Goal: Information Seeking & Learning: Learn about a topic

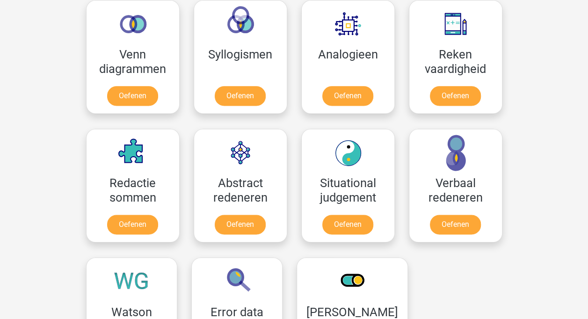
scroll to position [608, 0]
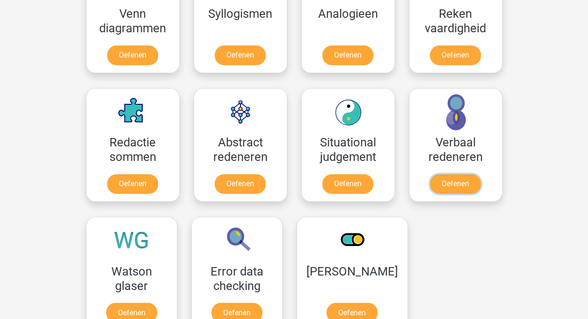
click at [476, 189] on link "Oefenen" at bounding box center [455, 184] width 51 height 20
click at [242, 189] on link "Oefenen" at bounding box center [240, 184] width 51 height 20
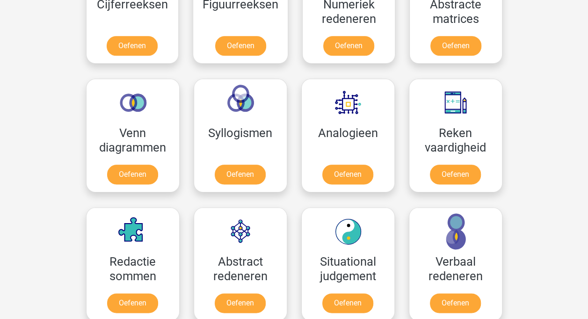
scroll to position [468, 0]
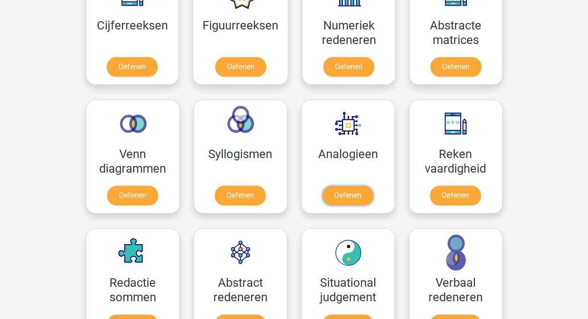
click at [350, 188] on link "Oefenen" at bounding box center [347, 196] width 51 height 20
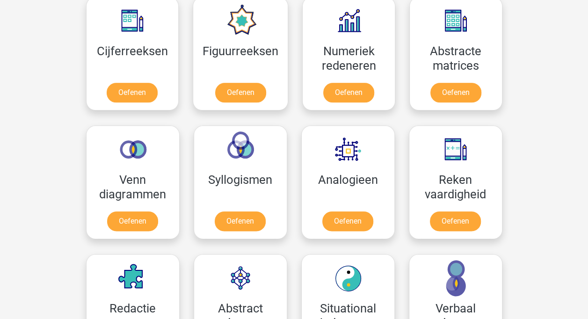
scroll to position [421, 0]
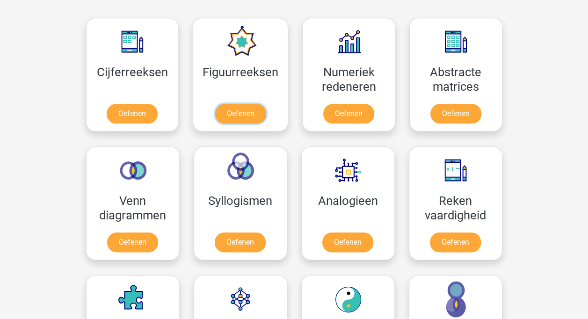
click at [232, 106] on link "Oefenen" at bounding box center [240, 114] width 51 height 20
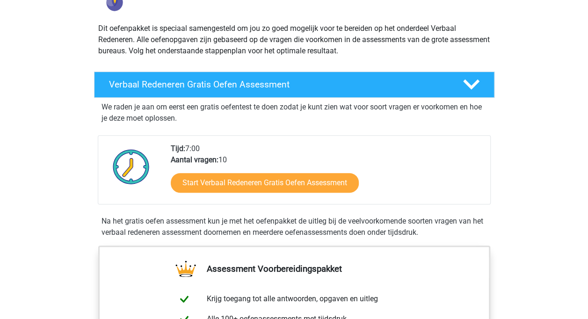
scroll to position [140, 0]
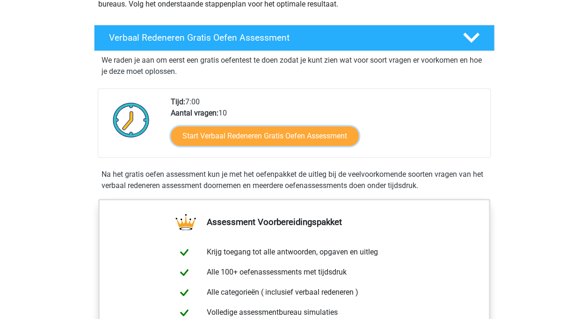
click at [299, 139] on link "Start Verbaal Redeneren Gratis Oefen Assessment" at bounding box center [265, 136] width 188 height 20
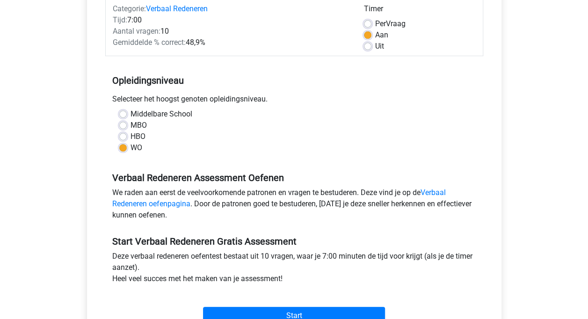
scroll to position [140, 0]
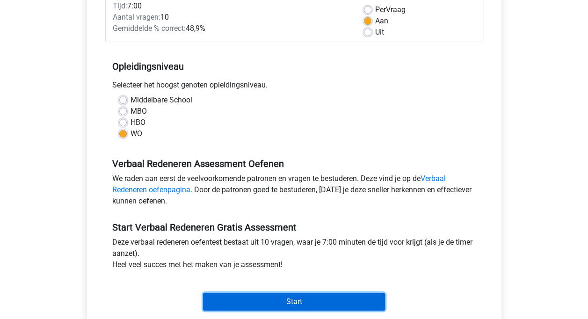
click at [303, 295] on input "Start" at bounding box center [294, 302] width 182 height 18
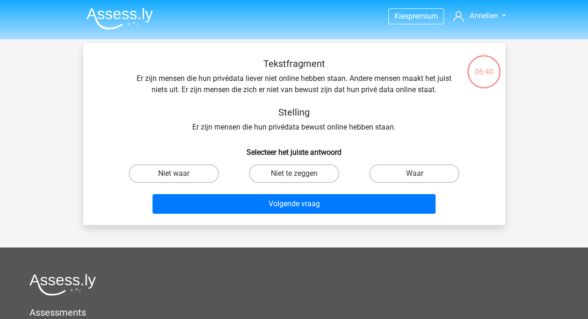
click at [290, 177] on label "Niet te zeggen" at bounding box center [294, 173] width 90 height 19
click at [294, 177] on input "Niet te zeggen" at bounding box center [297, 177] width 6 height 6
radio input "true"
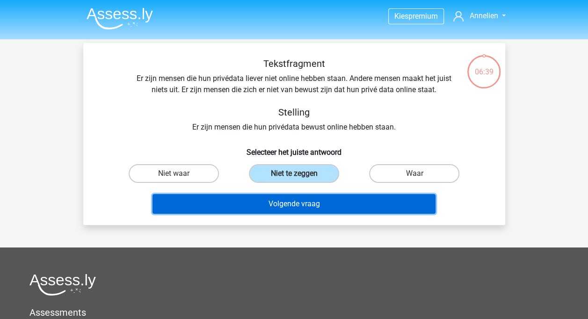
click at [289, 204] on button "Volgende vraag" at bounding box center [294, 204] width 283 height 20
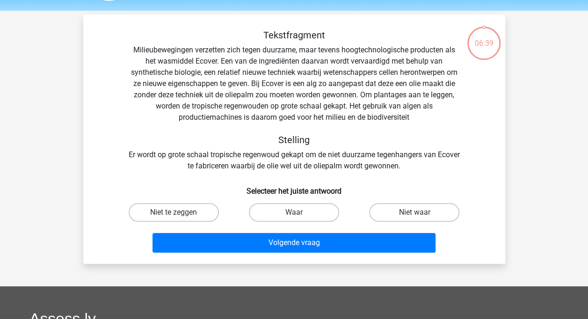
scroll to position [43, 0]
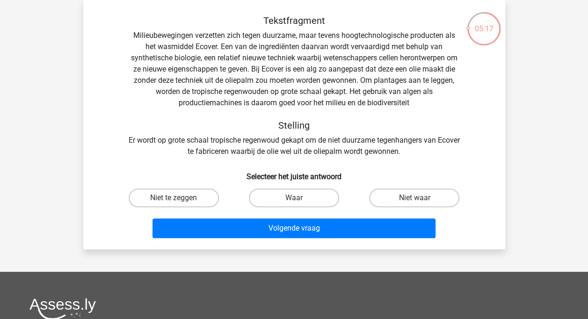
click at [289, 205] on label "Waar" at bounding box center [294, 198] width 90 height 19
click at [294, 204] on input "Waar" at bounding box center [297, 201] width 6 height 6
radio input "true"
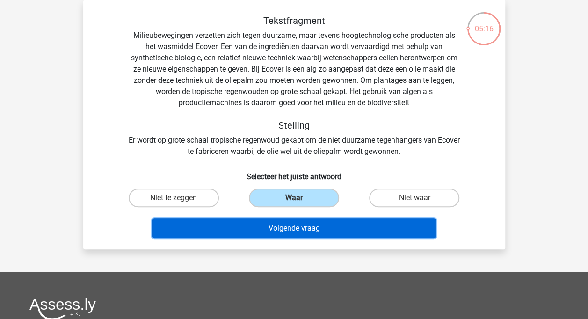
click at [289, 228] on button "Volgende vraag" at bounding box center [294, 228] width 283 height 20
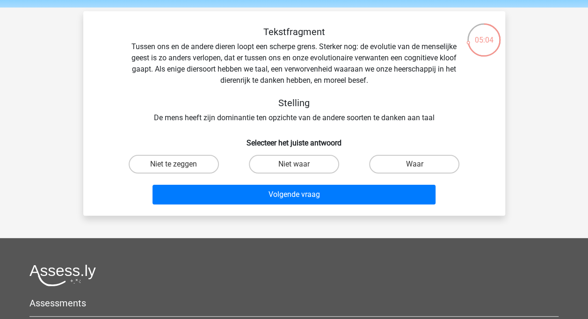
scroll to position [47, 0]
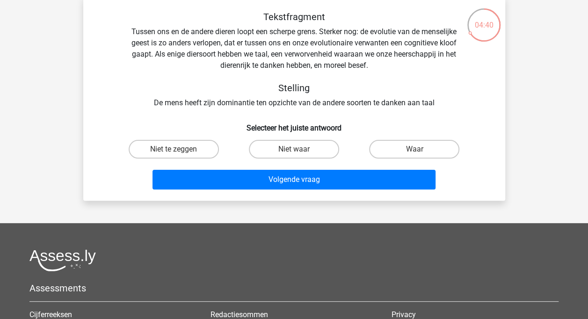
click at [413, 151] on label "Waar" at bounding box center [414, 149] width 90 height 19
click at [414, 151] on input "Waar" at bounding box center [417, 152] width 6 height 6
radio input "true"
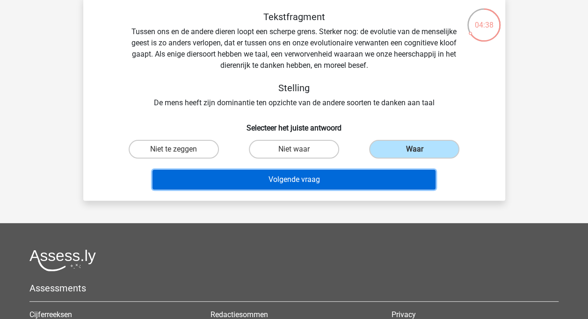
click at [359, 177] on button "Volgende vraag" at bounding box center [294, 180] width 283 height 20
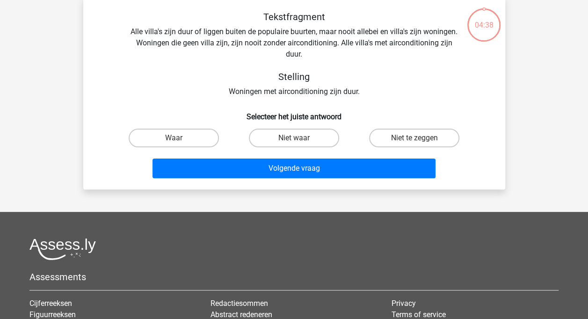
scroll to position [43, 0]
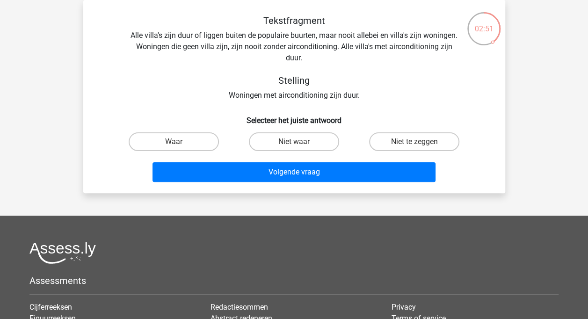
click at [321, 139] on label "Niet waar" at bounding box center [294, 141] width 90 height 19
click at [300, 142] on input "Niet waar" at bounding box center [297, 145] width 6 height 6
radio input "true"
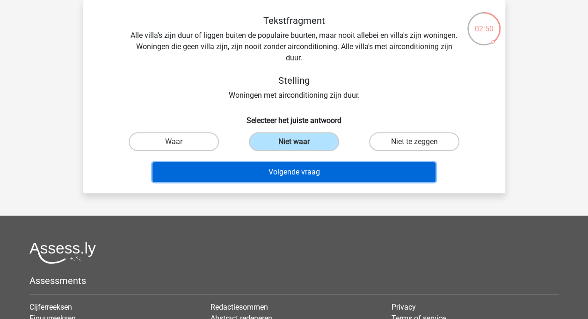
click at [315, 172] on button "Volgende vraag" at bounding box center [294, 172] width 283 height 20
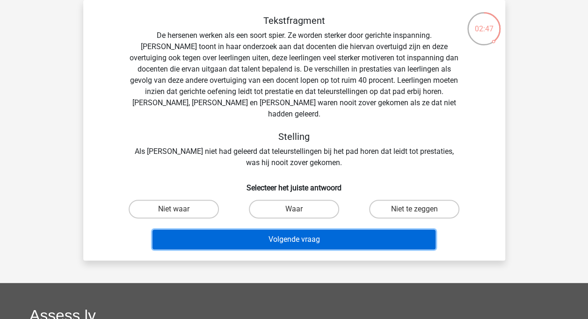
click at [321, 233] on button "Volgende vraag" at bounding box center [294, 240] width 283 height 20
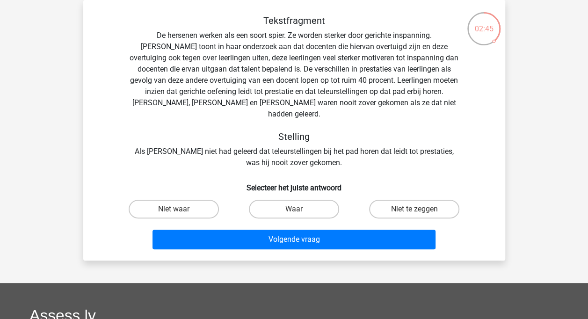
click at [308, 203] on label "Waar" at bounding box center [294, 209] width 90 height 19
click at [300, 209] on input "Waar" at bounding box center [297, 212] width 6 height 6
radio input "true"
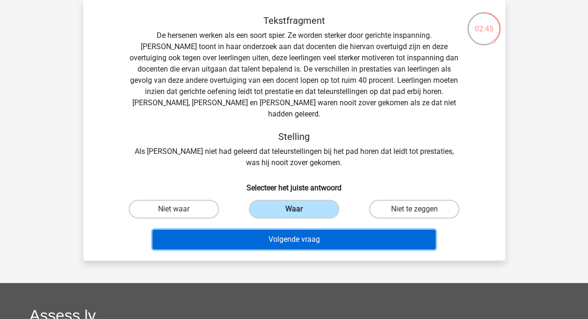
click at [305, 230] on button "Volgende vraag" at bounding box center [294, 240] width 283 height 20
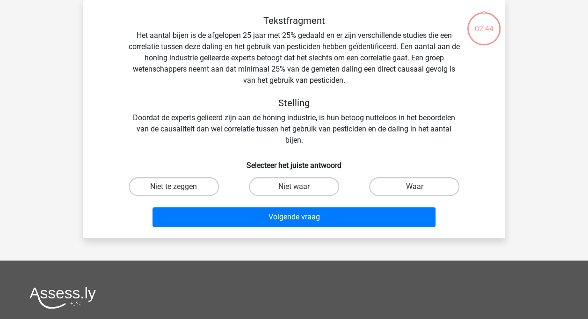
click at [306, 188] on label "Niet waar" at bounding box center [294, 186] width 90 height 19
click at [300, 188] on input "Niet waar" at bounding box center [297, 190] width 6 height 6
radio input "true"
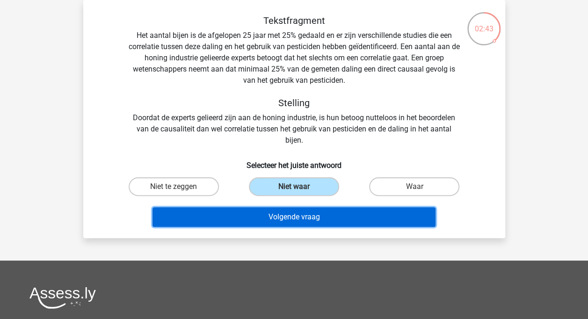
click at [301, 216] on button "Volgende vraag" at bounding box center [294, 217] width 283 height 20
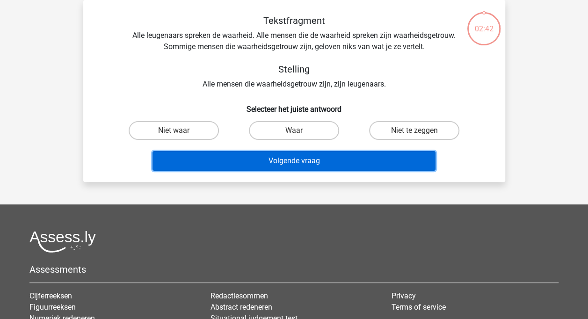
click at [300, 159] on button "Volgende vraag" at bounding box center [294, 161] width 283 height 20
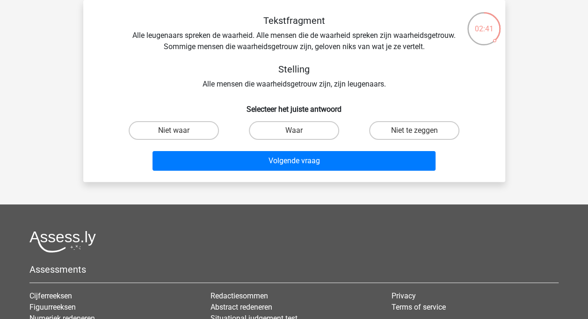
click at [299, 131] on input "Waar" at bounding box center [297, 134] width 6 height 6
radio input "true"
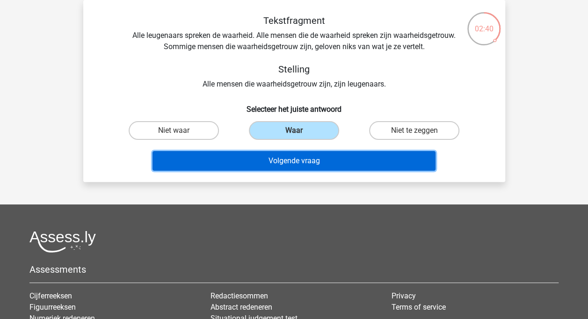
click at [299, 158] on button "Volgende vraag" at bounding box center [294, 161] width 283 height 20
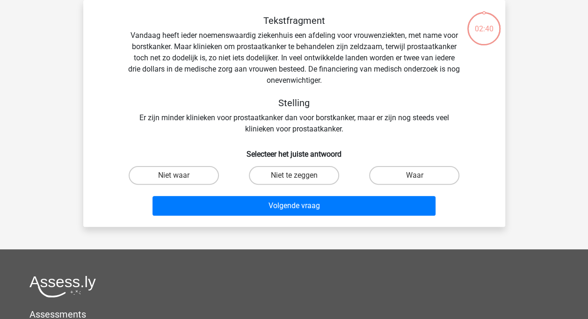
click at [299, 182] on input "Niet te zeggen" at bounding box center [297, 178] width 6 height 6
radio input "true"
click at [299, 180] on input "Niet te zeggen" at bounding box center [297, 178] width 6 height 6
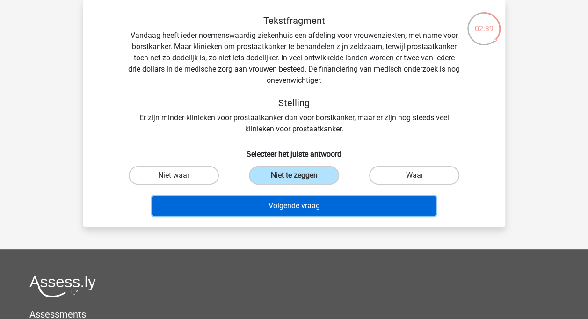
click at [299, 204] on button "Volgende vraag" at bounding box center [294, 206] width 283 height 20
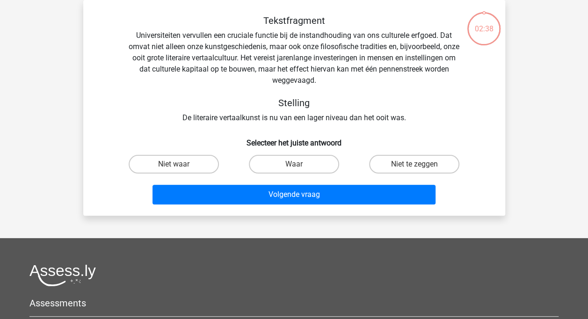
click at [299, 164] on input "Waar" at bounding box center [297, 167] width 6 height 6
radio input "true"
click at [299, 186] on div "Volgende vraag" at bounding box center [294, 192] width 392 height 31
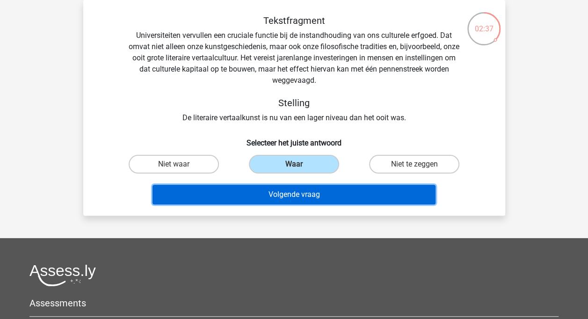
click at [299, 188] on button "Volgende vraag" at bounding box center [294, 195] width 283 height 20
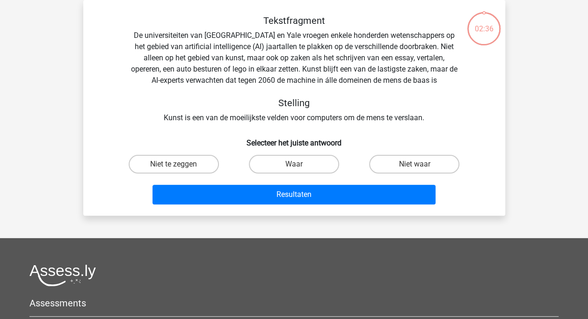
click at [303, 158] on label "Waar" at bounding box center [294, 164] width 90 height 19
click at [300, 164] on input "Waar" at bounding box center [297, 167] width 6 height 6
radio input "true"
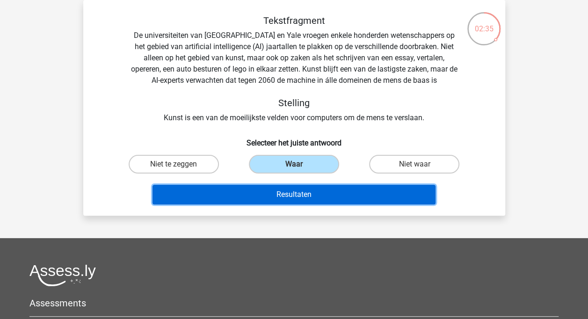
click at [302, 191] on button "Resultaten" at bounding box center [294, 195] width 283 height 20
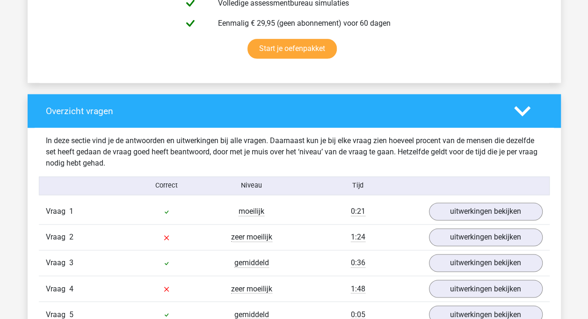
scroll to position [655, 0]
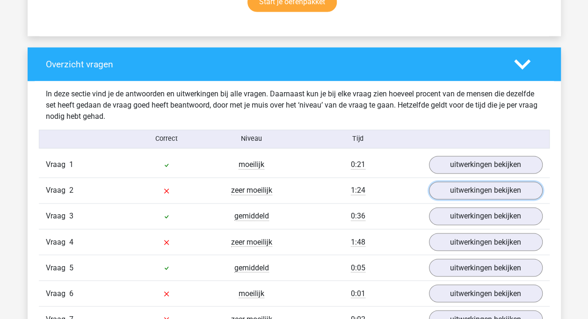
click at [480, 186] on link "uitwerkingen bekijken" at bounding box center [486, 191] width 114 height 18
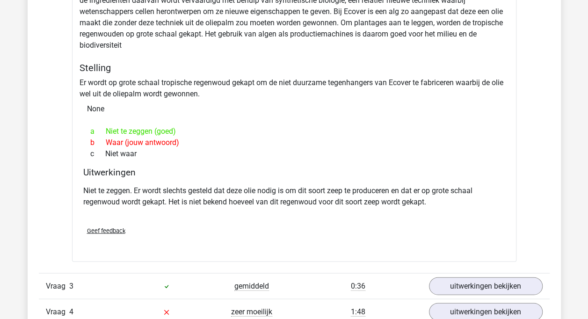
scroll to position [936, 0]
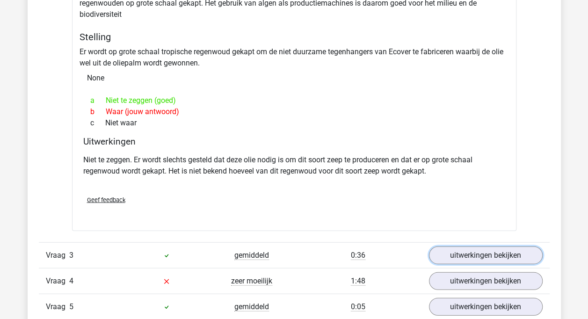
click at [519, 258] on link "uitwerkingen bekijken" at bounding box center [486, 256] width 114 height 18
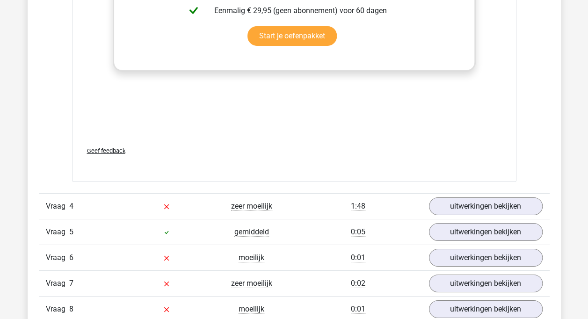
scroll to position [1528, 0]
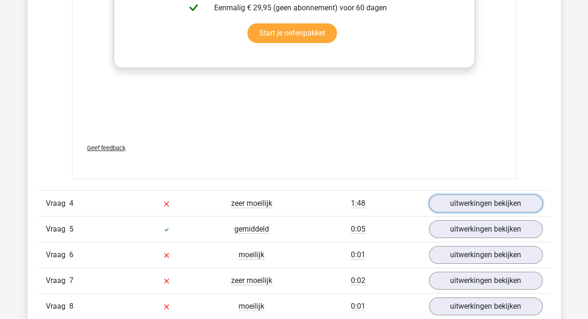
click at [512, 198] on link "uitwerkingen bekijken" at bounding box center [486, 204] width 114 height 18
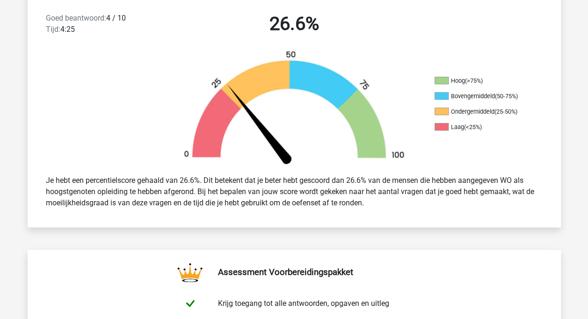
scroll to position [0, 0]
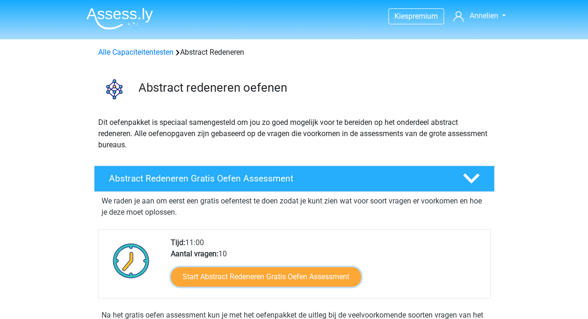
click at [293, 269] on link "Start Abstract Redeneren Gratis Oefen Assessment" at bounding box center [266, 277] width 190 height 20
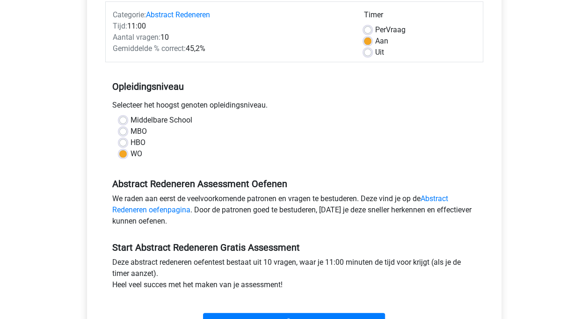
scroll to position [140, 0]
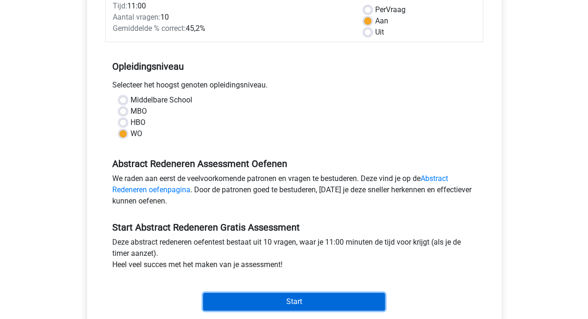
click at [312, 298] on input "Start" at bounding box center [294, 302] width 182 height 18
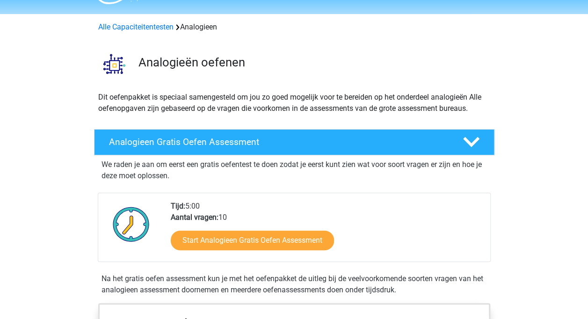
scroll to position [47, 0]
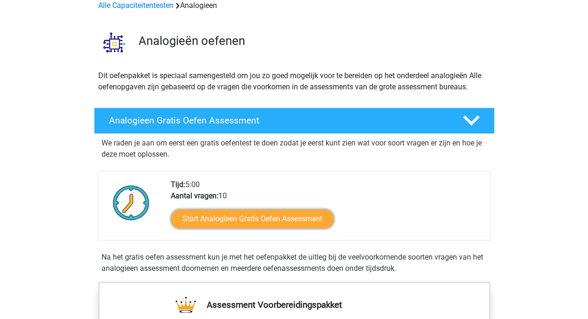
click at [311, 221] on link "Start Analogieen Gratis Oefen Assessment" at bounding box center [252, 219] width 163 height 20
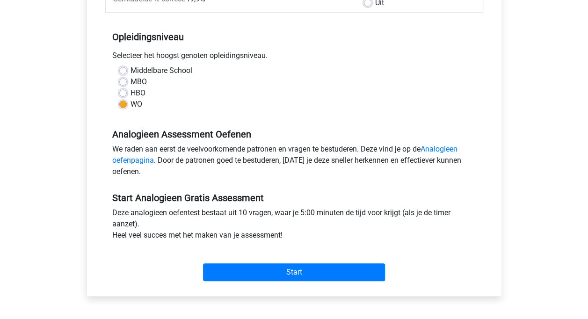
scroll to position [187, 0]
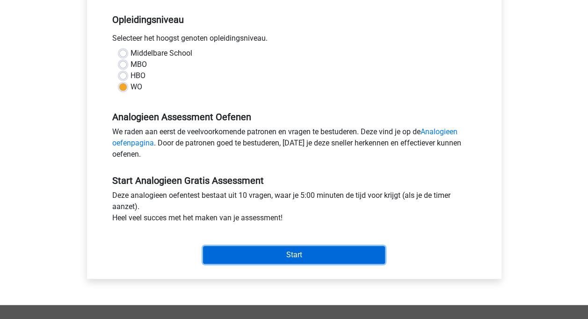
click at [334, 256] on input "Start" at bounding box center [294, 255] width 182 height 18
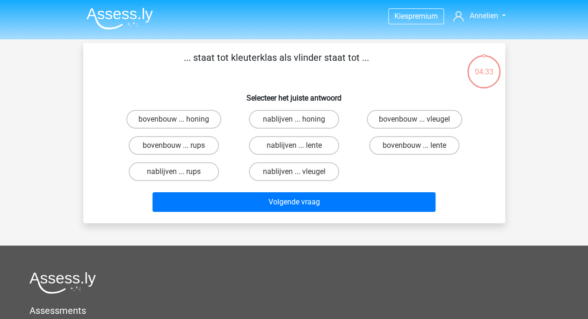
click at [163, 145] on label "bovenbouw ... rups" at bounding box center [174, 145] width 90 height 19
click at [174, 145] on input "bovenbouw ... rups" at bounding box center [177, 148] width 6 height 6
radio input "true"
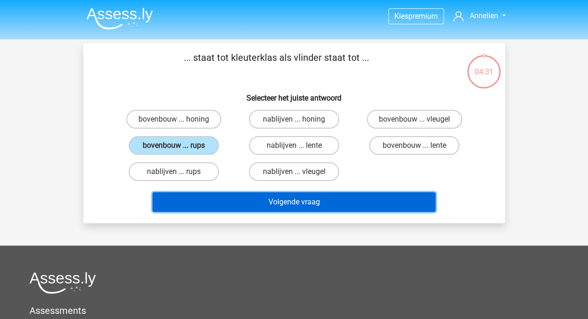
click at [244, 202] on button "Volgende vraag" at bounding box center [294, 202] width 283 height 20
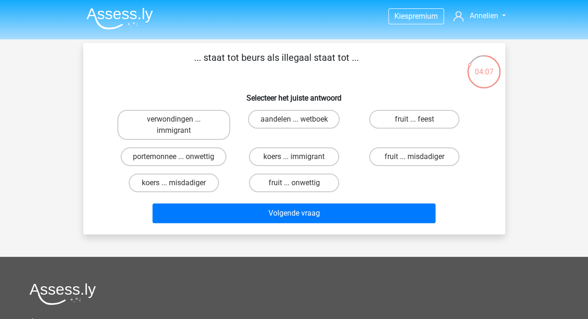
click at [142, 156] on label "portemonnee ... onwettig" at bounding box center [174, 156] width 106 height 19
click at [174, 157] on input "portemonnee ... onwettig" at bounding box center [177, 160] width 6 height 6
radio input "true"
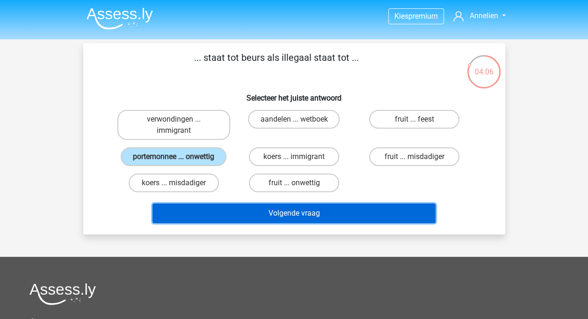
click at [264, 212] on button "Volgende vraag" at bounding box center [294, 213] width 283 height 20
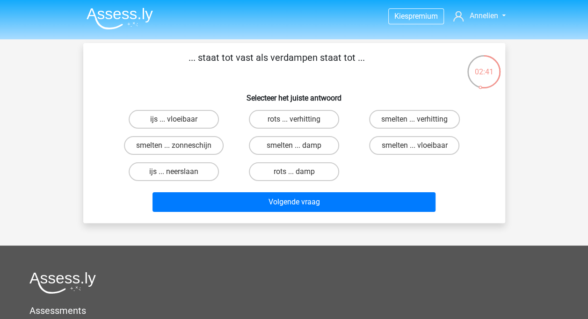
click at [156, 120] on label "ijs ... vloeibaar" at bounding box center [174, 119] width 90 height 19
click at [174, 120] on input "ijs ... vloeibaar" at bounding box center [177, 122] width 6 height 6
radio input "true"
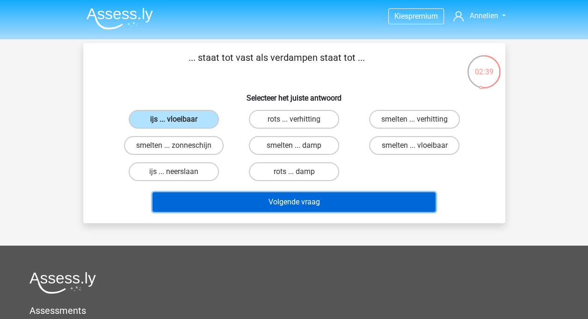
click at [281, 198] on button "Volgende vraag" at bounding box center [294, 202] width 283 height 20
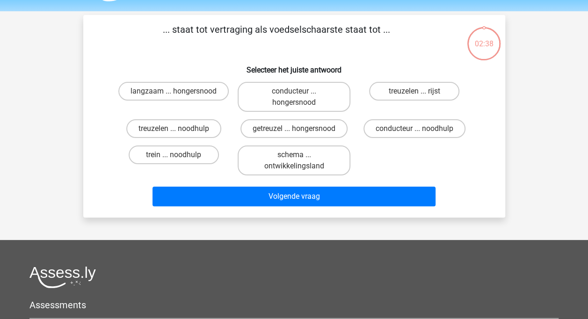
scroll to position [43, 0]
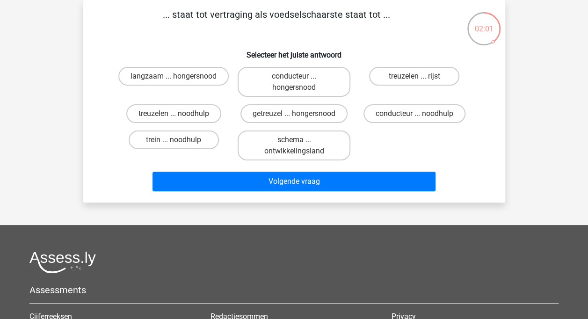
click at [258, 110] on label "getreuzel ... hongersnood" at bounding box center [293, 113] width 107 height 19
click at [294, 114] on input "getreuzel ... hongersnood" at bounding box center [297, 117] width 6 height 6
radio input "true"
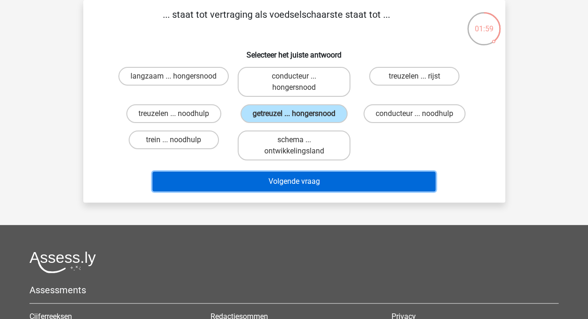
click at [306, 180] on button "Volgende vraag" at bounding box center [294, 182] width 283 height 20
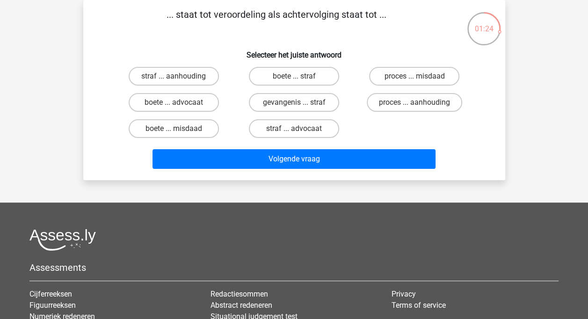
click at [439, 100] on label "proces ... aanhouding" at bounding box center [414, 102] width 95 height 19
click at [421, 102] on input "proces ... aanhouding" at bounding box center [417, 105] width 6 height 6
radio input "true"
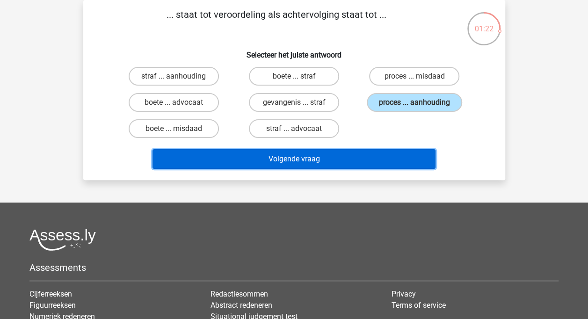
click at [341, 157] on button "Volgende vraag" at bounding box center [294, 159] width 283 height 20
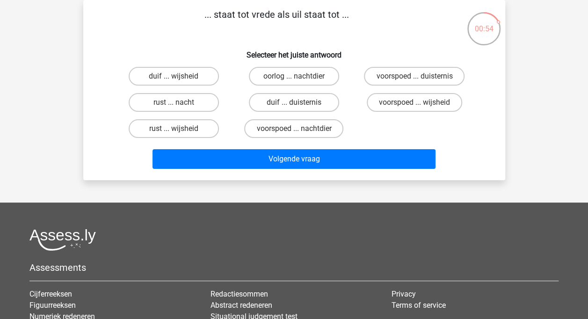
click at [163, 74] on label "duif ... wijsheid" at bounding box center [174, 76] width 90 height 19
click at [174, 76] on input "duif ... wijsheid" at bounding box center [177, 79] width 6 height 6
radio input "true"
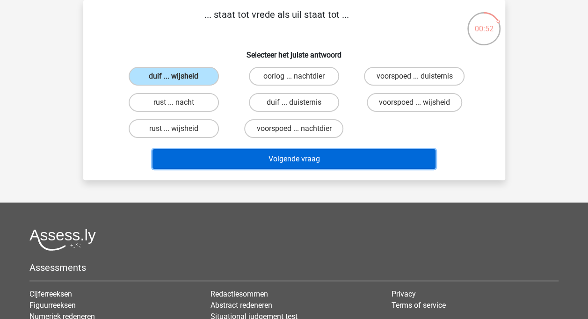
click at [242, 158] on button "Volgende vraag" at bounding box center [294, 159] width 283 height 20
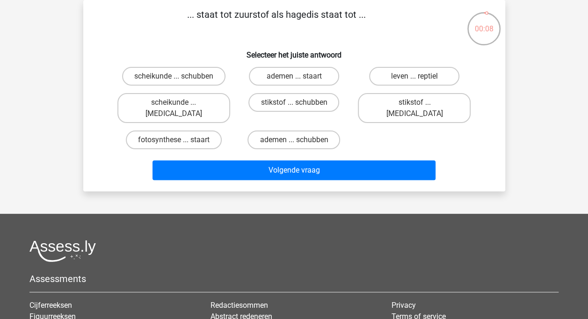
click at [415, 100] on label "stikstof ... krokodil" at bounding box center [414, 108] width 113 height 30
click at [415, 102] on input "stikstof ... krokodil" at bounding box center [417, 105] width 6 height 6
radio input "true"
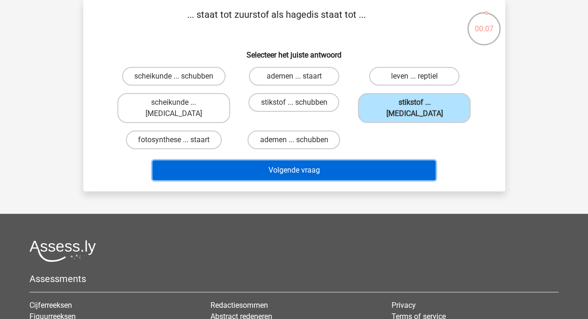
click at [338, 160] on button "Volgende vraag" at bounding box center [294, 170] width 283 height 20
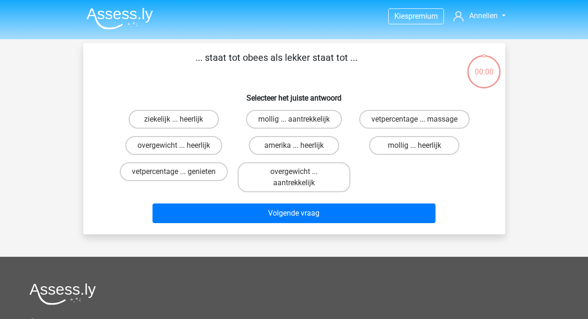
scroll to position [43, 0]
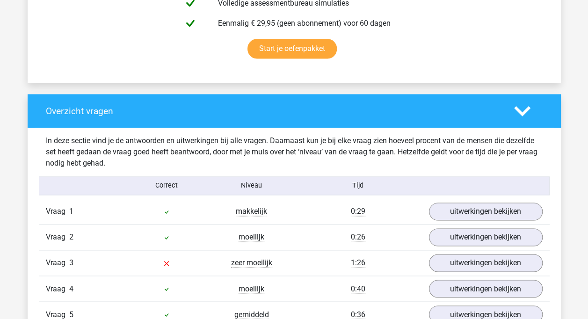
scroll to position [655, 0]
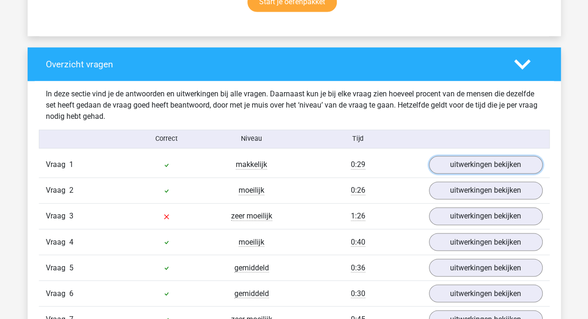
click at [461, 163] on link "uitwerkingen bekijken" at bounding box center [486, 165] width 114 height 18
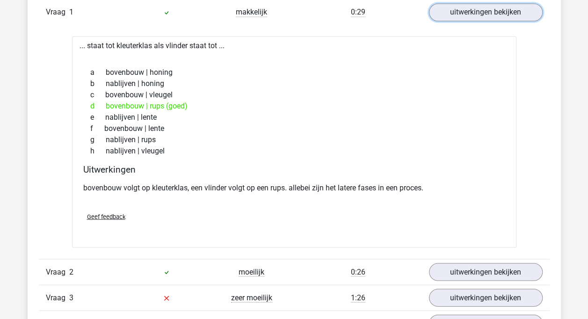
scroll to position [842, 0]
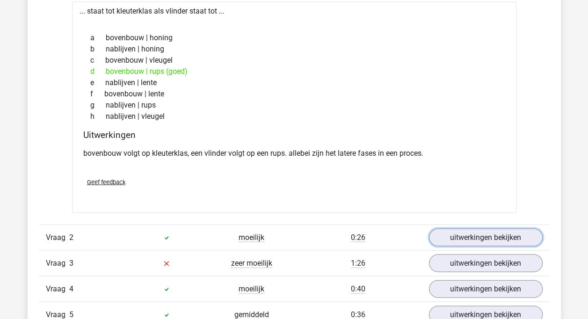
click at [469, 234] on link "uitwerkingen bekijken" at bounding box center [486, 237] width 114 height 18
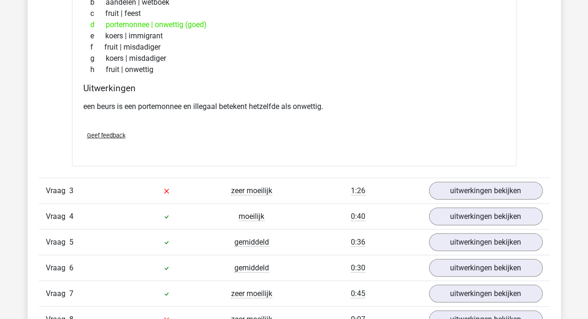
scroll to position [1169, 0]
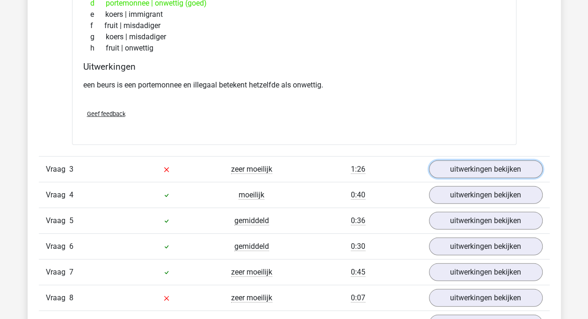
click at [475, 166] on link "uitwerkingen bekijken" at bounding box center [486, 169] width 114 height 18
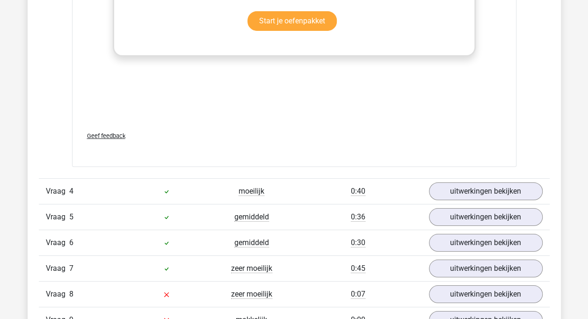
scroll to position [1684, 0]
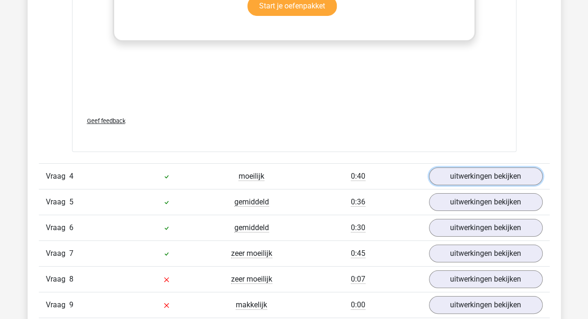
click at [473, 174] on link "uitwerkingen bekijken" at bounding box center [486, 176] width 114 height 18
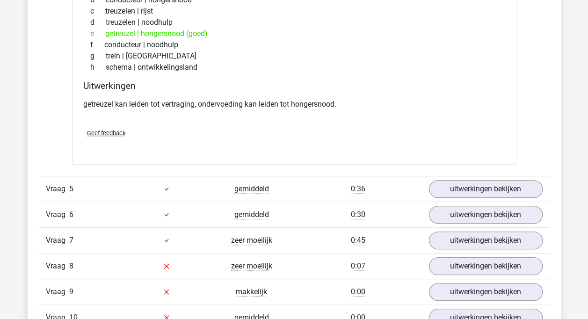
scroll to position [1965, 0]
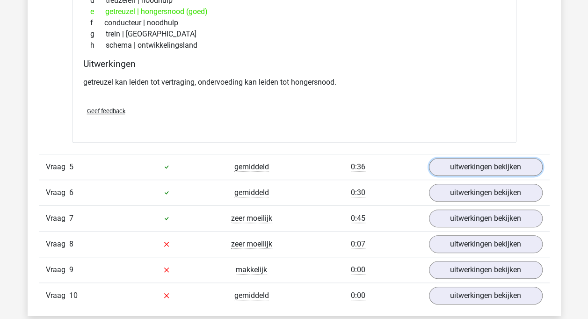
click at [473, 165] on link "uitwerkingen bekijken" at bounding box center [486, 167] width 114 height 18
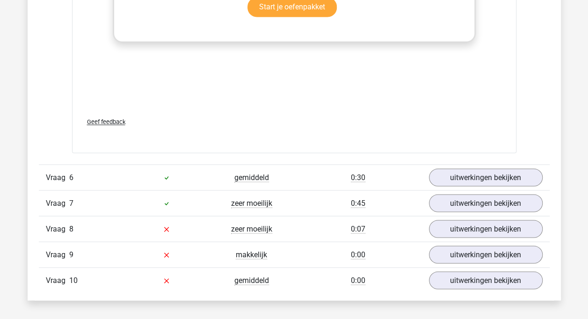
scroll to position [2479, 0]
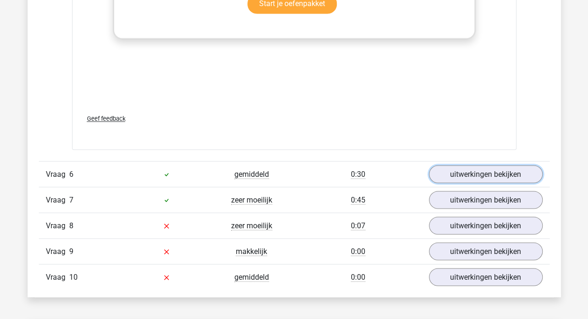
click at [485, 173] on link "uitwerkingen bekijken" at bounding box center [486, 174] width 114 height 18
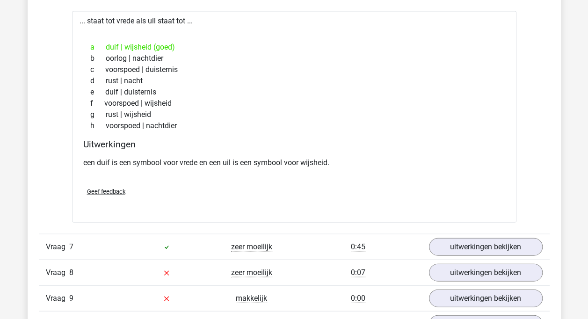
scroll to position [2666, 0]
click at [480, 239] on link "uitwerkingen bekijken" at bounding box center [486, 247] width 114 height 18
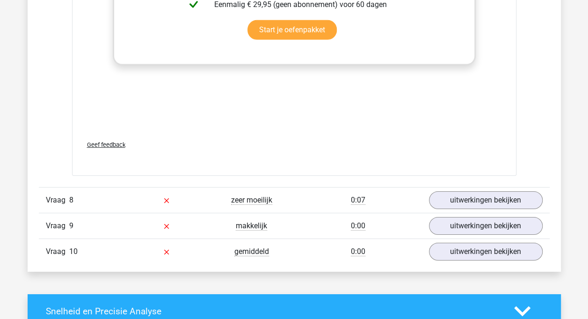
scroll to position [3275, 0]
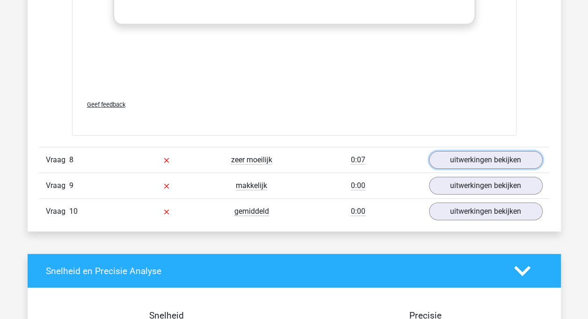
click at [473, 155] on link "uitwerkingen bekijken" at bounding box center [486, 160] width 114 height 18
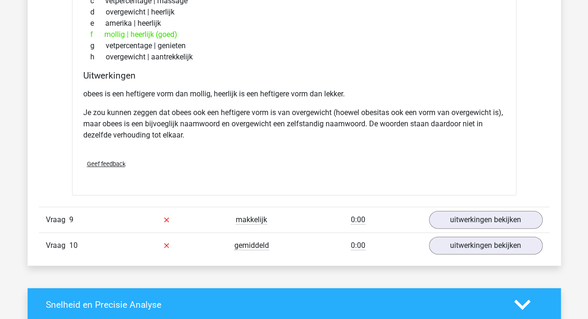
scroll to position [3555, 0]
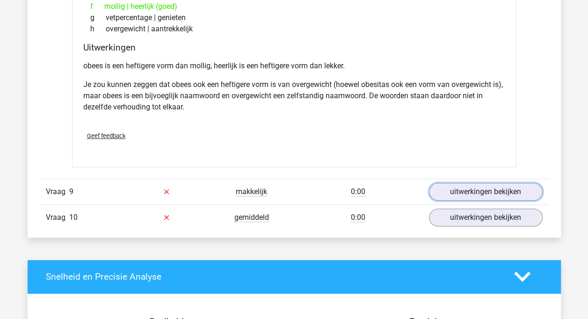
click at [510, 186] on link "uitwerkingen bekijken" at bounding box center [486, 192] width 114 height 18
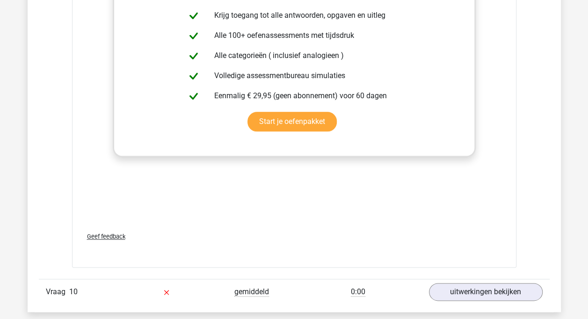
scroll to position [4023, 0]
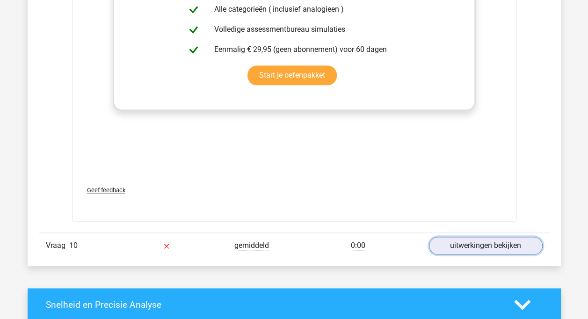
click at [502, 244] on link "uitwerkingen bekijken" at bounding box center [486, 246] width 114 height 18
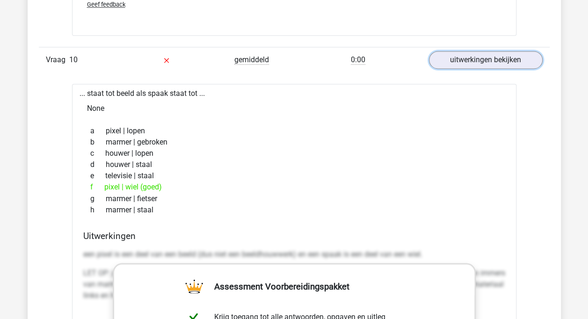
scroll to position [4163, 0]
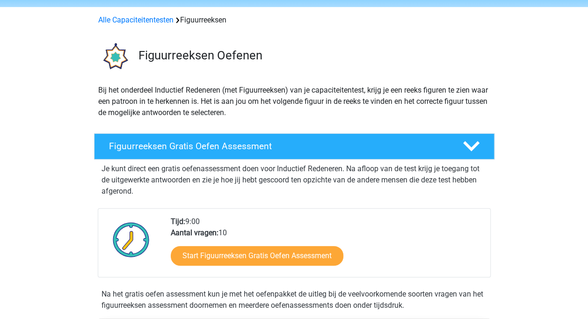
scroll to position [47, 0]
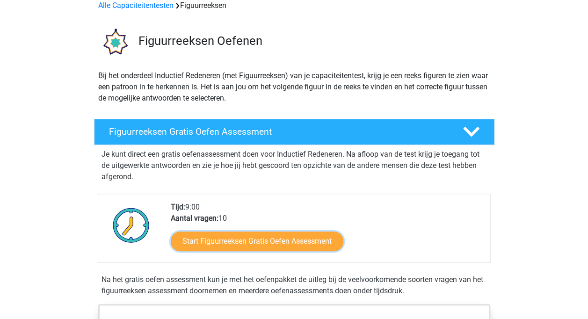
click at [257, 235] on link "Start Figuurreeksen Gratis Oefen Assessment" at bounding box center [257, 242] width 173 height 20
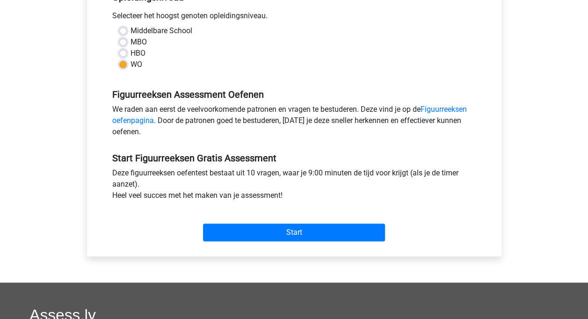
scroll to position [234, 0]
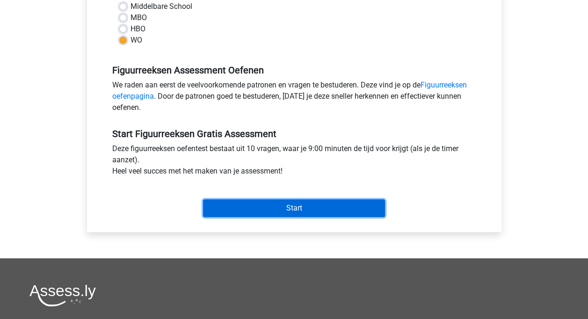
click at [268, 211] on input "Start" at bounding box center [294, 208] width 182 height 18
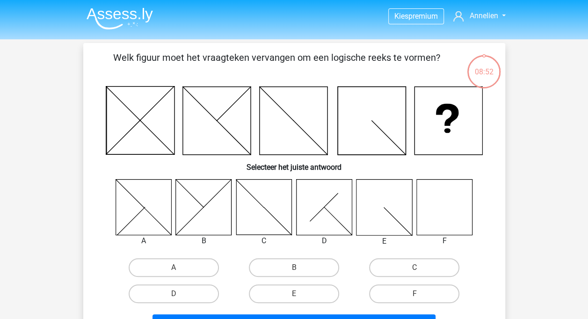
click at [458, 211] on icon at bounding box center [444, 207] width 56 height 56
click at [417, 298] on input "F" at bounding box center [417, 297] width 6 height 6
radio input "true"
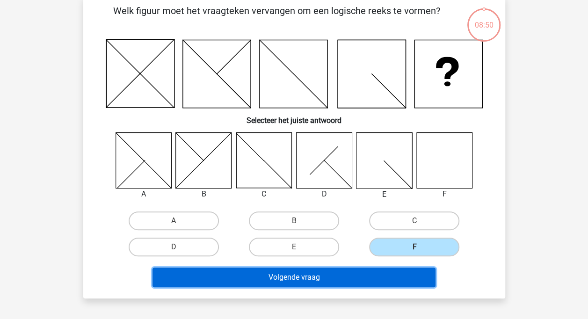
click at [350, 276] on button "Volgende vraag" at bounding box center [294, 278] width 283 height 20
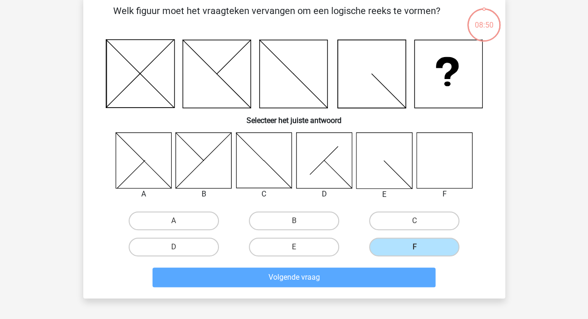
scroll to position [43, 0]
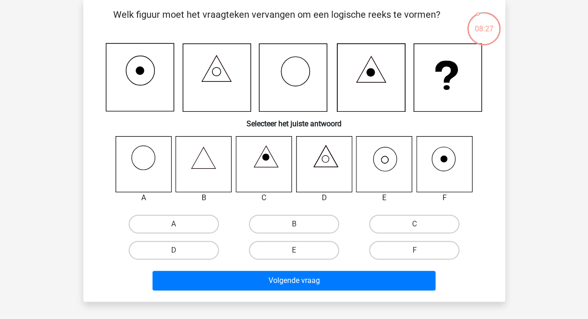
click at [282, 226] on label "B" at bounding box center [294, 224] width 90 height 19
click at [294, 226] on input "B" at bounding box center [297, 227] width 6 height 6
radio input "true"
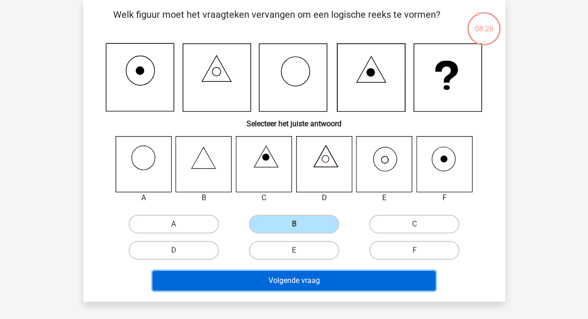
click at [301, 278] on button "Volgende vraag" at bounding box center [294, 281] width 283 height 20
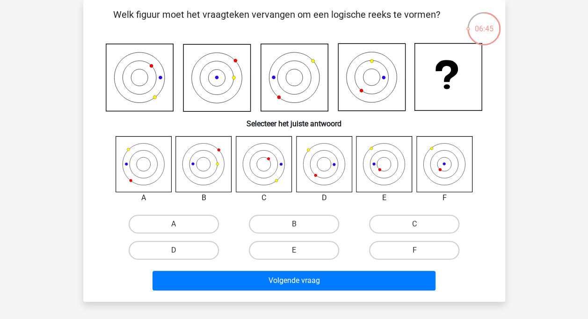
click at [309, 245] on label "E" at bounding box center [294, 250] width 90 height 19
click at [300, 250] on input "E" at bounding box center [297, 253] width 6 height 6
radio input "true"
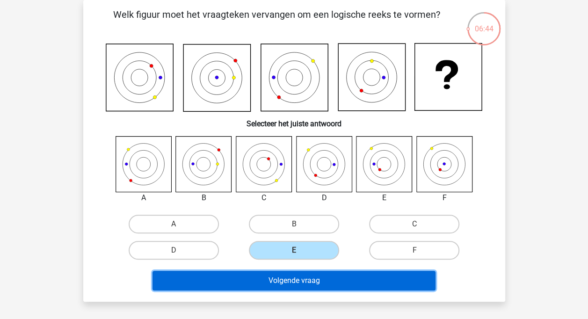
click at [303, 286] on button "Volgende vraag" at bounding box center [294, 281] width 283 height 20
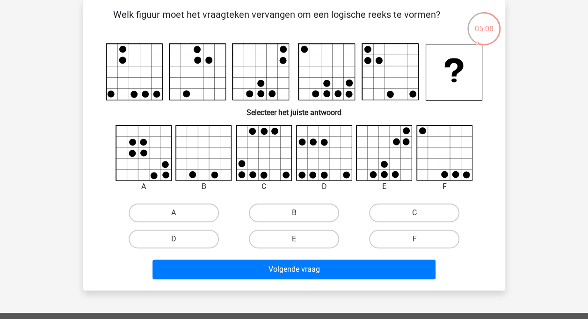
click at [397, 213] on label "C" at bounding box center [414, 212] width 90 height 19
click at [414, 213] on input "C" at bounding box center [417, 216] width 6 height 6
radio input "true"
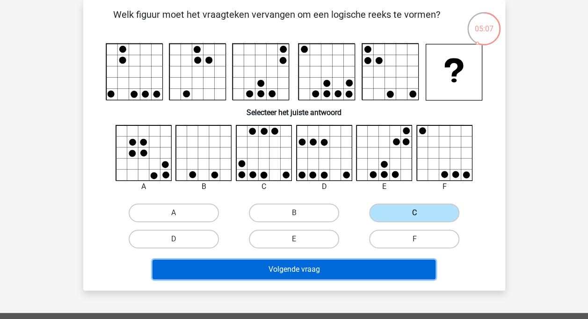
click at [341, 263] on button "Volgende vraag" at bounding box center [294, 270] width 283 height 20
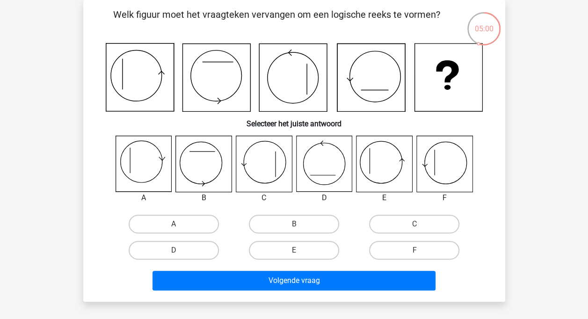
click at [160, 221] on label "A" at bounding box center [174, 224] width 90 height 19
click at [174, 224] on input "A" at bounding box center [177, 227] width 6 height 6
radio input "true"
click at [435, 249] on label "F" at bounding box center [414, 250] width 90 height 19
click at [421, 250] on input "F" at bounding box center [417, 253] width 6 height 6
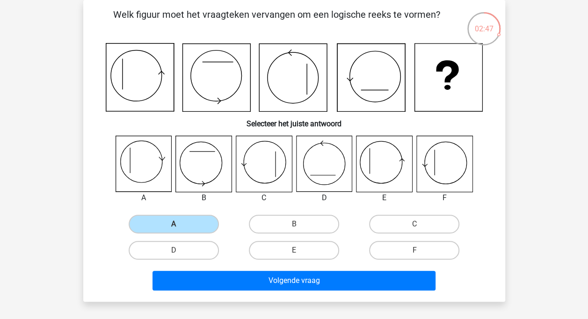
radio input "true"
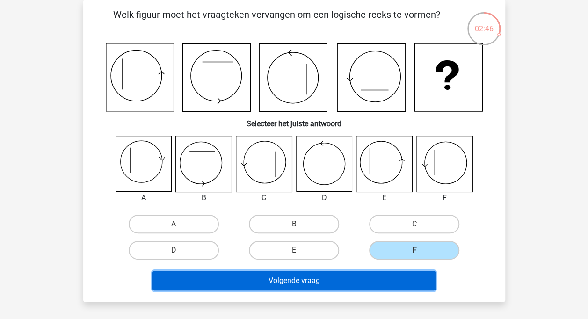
click at [334, 277] on button "Volgende vraag" at bounding box center [294, 281] width 283 height 20
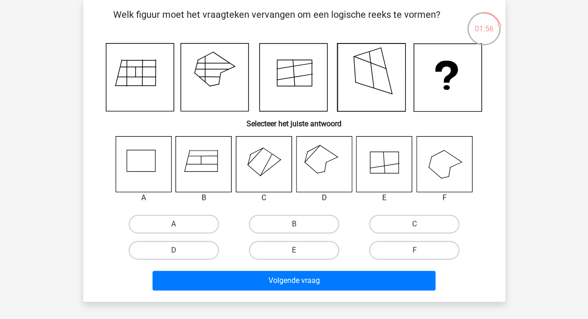
click at [194, 250] on label "D" at bounding box center [174, 250] width 90 height 19
click at [180, 250] on input "D" at bounding box center [177, 253] width 6 height 6
radio input "true"
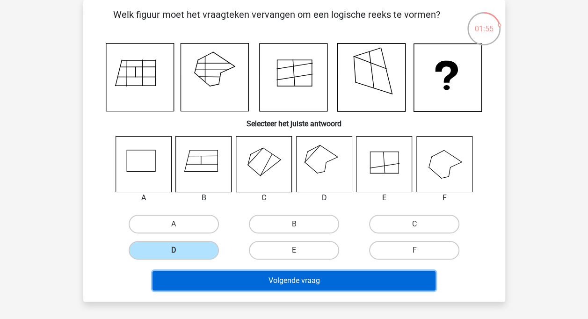
click at [260, 284] on button "Volgende vraag" at bounding box center [294, 281] width 283 height 20
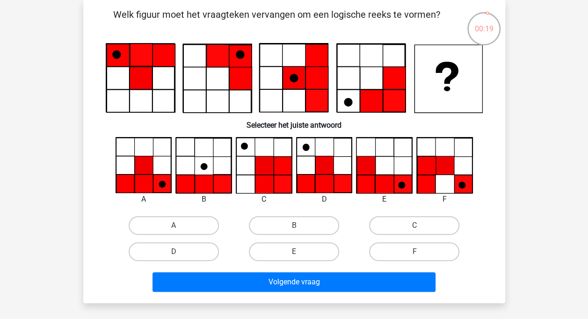
click at [163, 220] on label "A" at bounding box center [174, 225] width 90 height 19
click at [174, 225] on input "A" at bounding box center [177, 228] width 6 height 6
radio input "true"
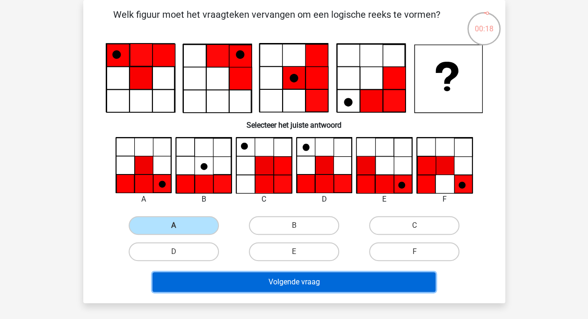
click at [259, 276] on button "Volgende vraag" at bounding box center [294, 282] width 283 height 20
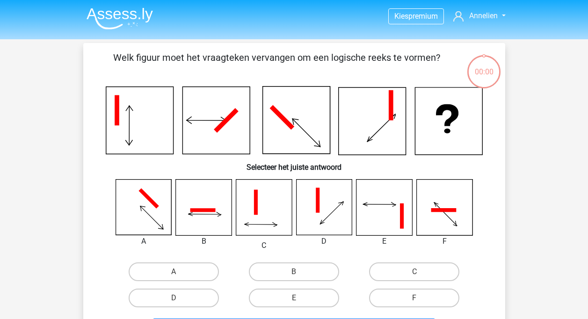
scroll to position [43, 0]
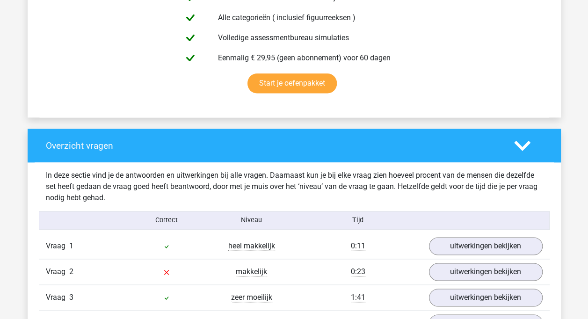
scroll to position [608, 0]
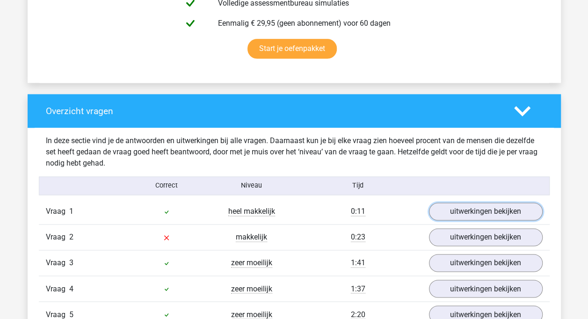
click at [469, 212] on link "uitwerkingen bekijken" at bounding box center [486, 212] width 114 height 18
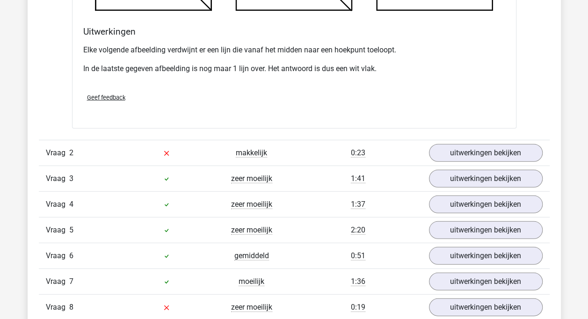
scroll to position [1238, 0]
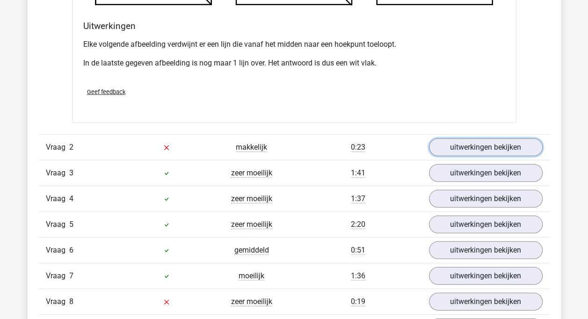
click at [508, 151] on link "uitwerkingen bekijken" at bounding box center [486, 147] width 114 height 18
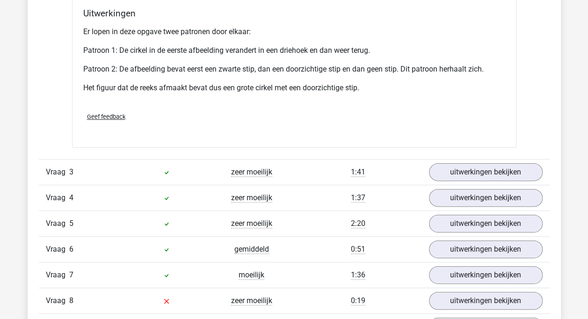
scroll to position [1843, 0]
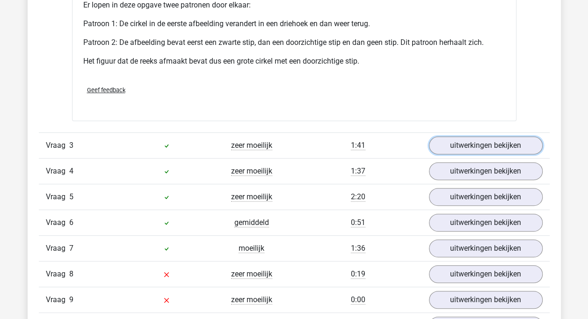
click at [511, 147] on link "uitwerkingen bekijken" at bounding box center [486, 146] width 114 height 18
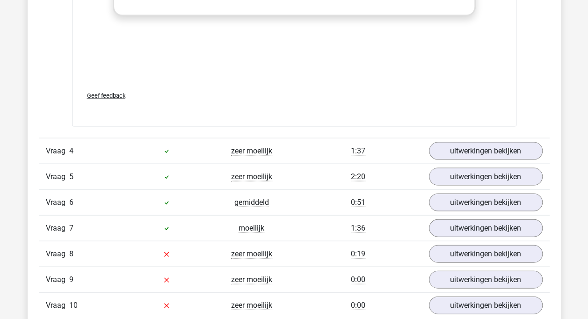
scroll to position [2650, 0]
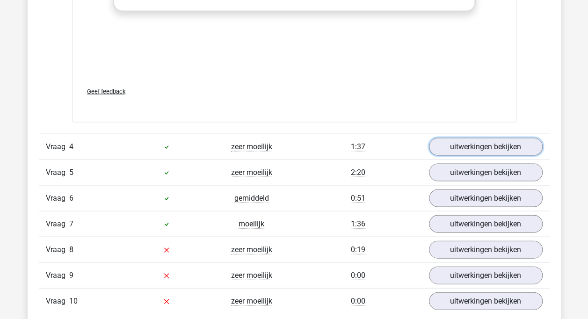
click at [506, 148] on link "uitwerkingen bekijken" at bounding box center [486, 147] width 114 height 18
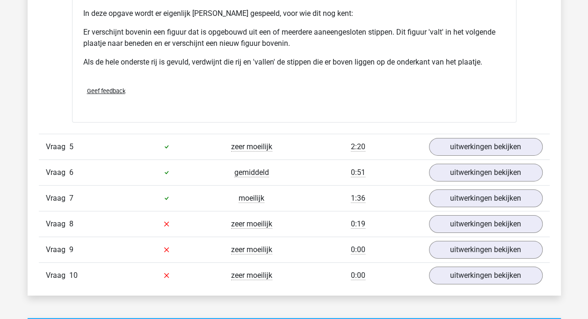
scroll to position [3239, 0]
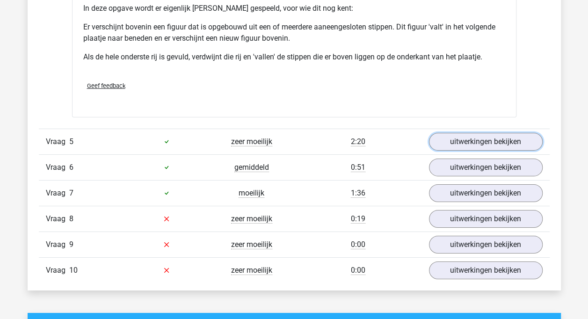
click at [501, 139] on link "uitwerkingen bekijken" at bounding box center [486, 142] width 114 height 18
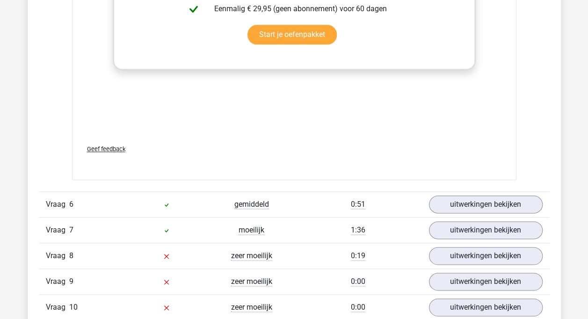
scroll to position [3990, 0]
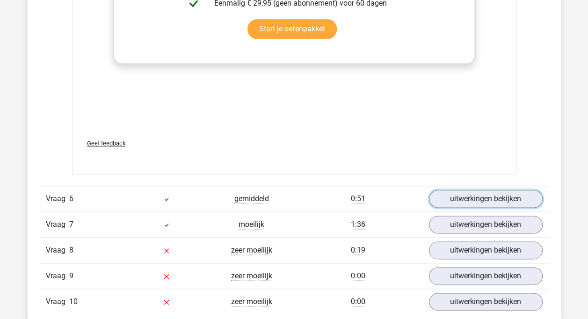
click at [517, 197] on link "uitwerkingen bekijken" at bounding box center [486, 199] width 114 height 18
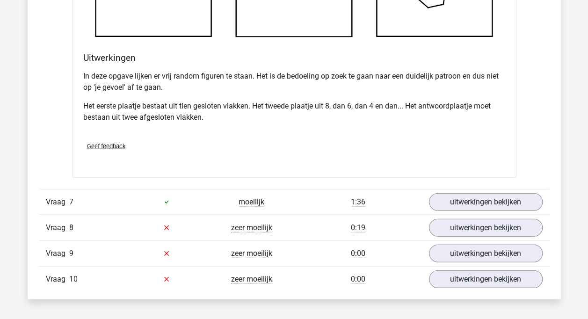
scroll to position [4593, 0]
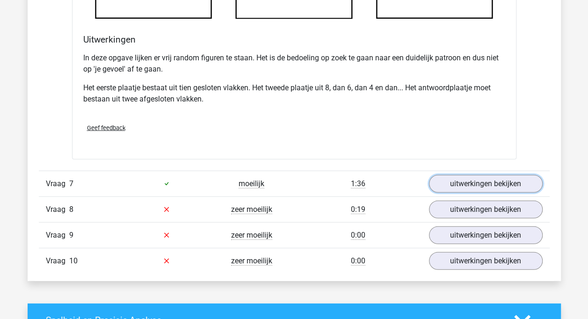
click at [501, 182] on link "uitwerkingen bekijken" at bounding box center [486, 184] width 114 height 18
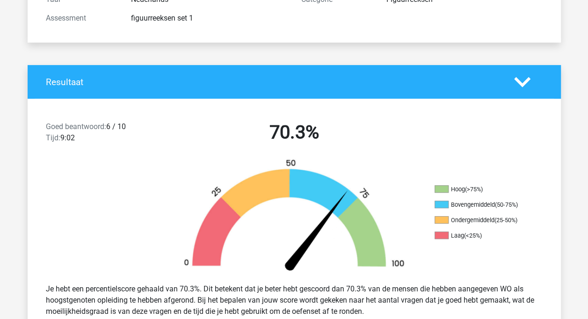
scroll to position [0, 0]
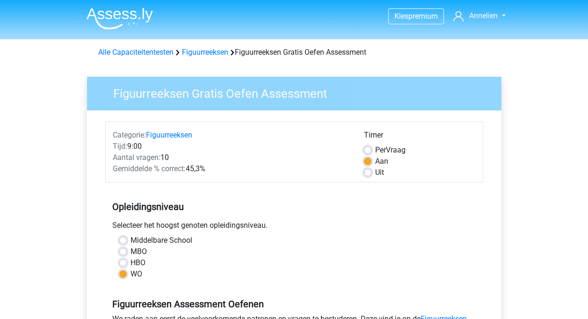
scroll to position [234, 0]
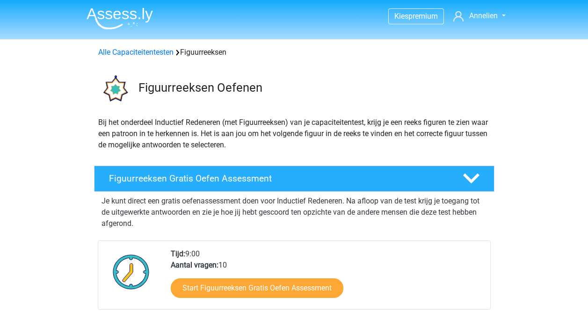
scroll to position [47, 0]
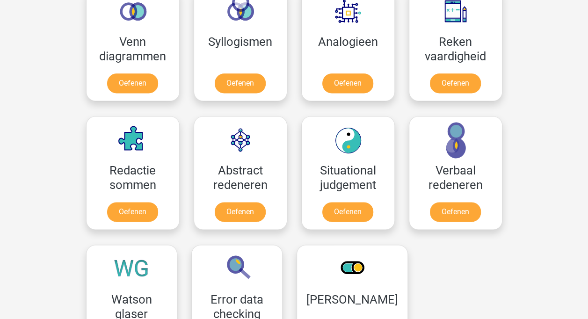
scroll to position [608, 0]
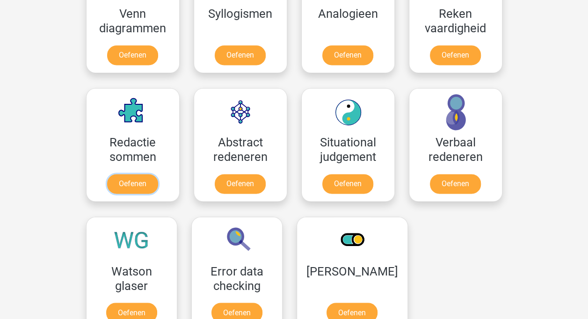
click at [142, 179] on link "Oefenen" at bounding box center [132, 184] width 51 height 20
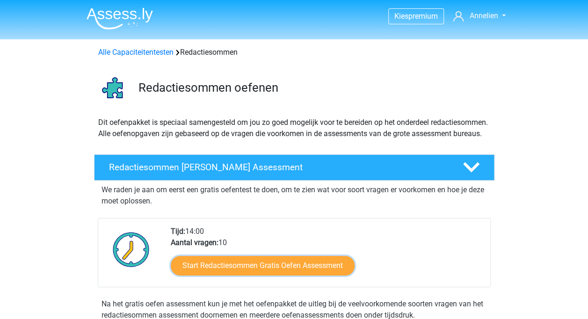
click at [235, 274] on link "Start Redactiesommen Gratis Oefen Assessment" at bounding box center [263, 266] width 184 height 20
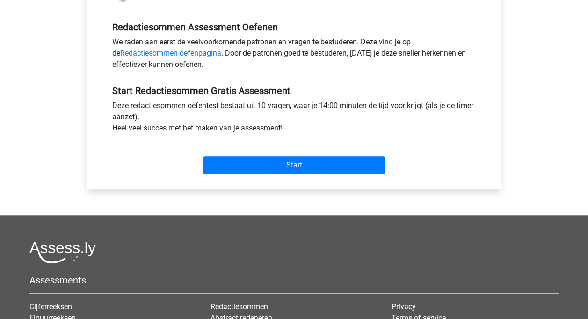
scroll to position [281, 0]
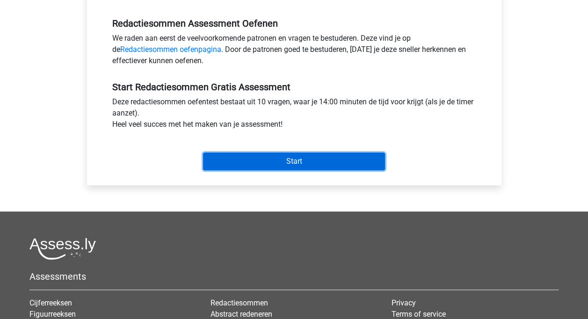
click at [278, 160] on input "Start" at bounding box center [294, 162] width 182 height 18
